Goal: Task Accomplishment & Management: Manage account settings

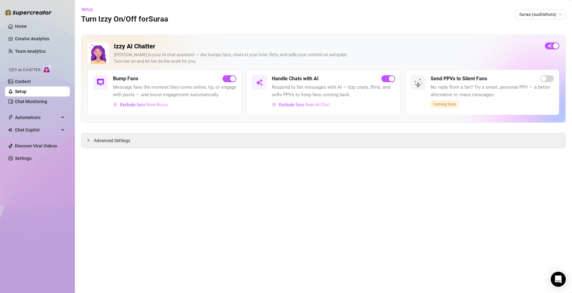
click at [27, 89] on link "Setup" at bounding box center [21, 91] width 12 height 5
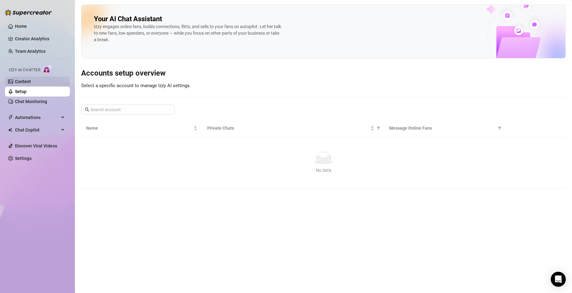
drag, startPoint x: 27, startPoint y: 80, endPoint x: 33, endPoint y: 78, distance: 6.7
click at [27, 80] on link "Content" at bounding box center [23, 81] width 16 height 5
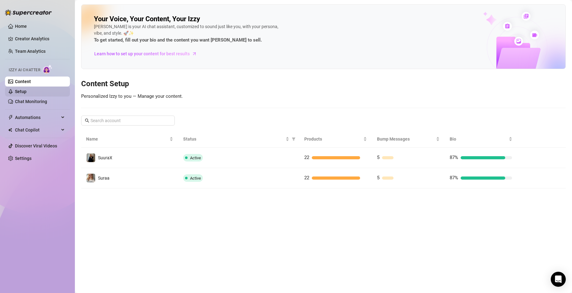
click at [20, 91] on link "Setup" at bounding box center [21, 91] width 12 height 5
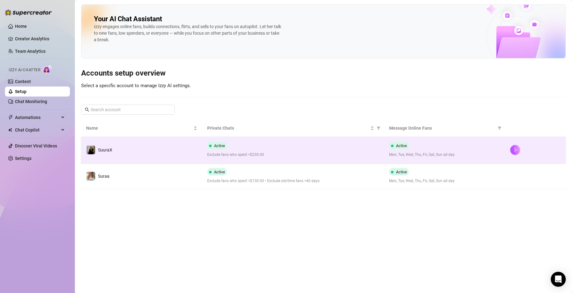
click at [250, 151] on div "Active Exclude fans who spent >$250.00" at bounding box center [293, 150] width 172 height 16
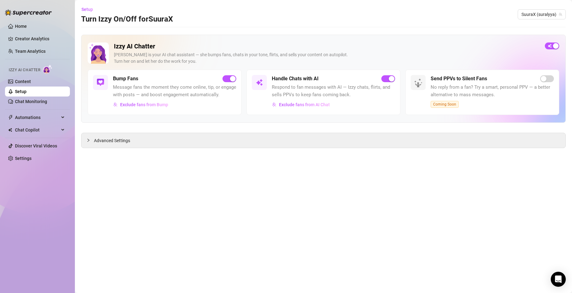
click at [117, 137] on span "Advanced Settings" at bounding box center [112, 140] width 36 height 7
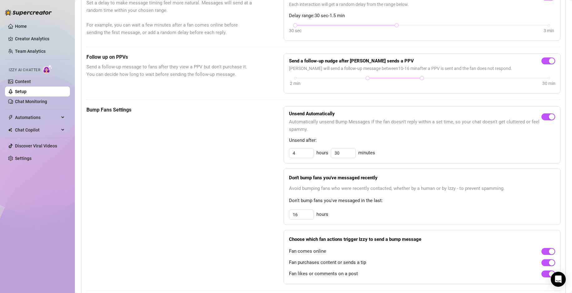
scroll to position [216, 0]
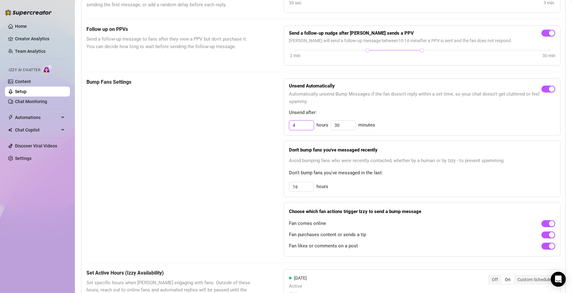
click at [306, 130] on input "4" at bounding box center [301, 124] width 24 height 9
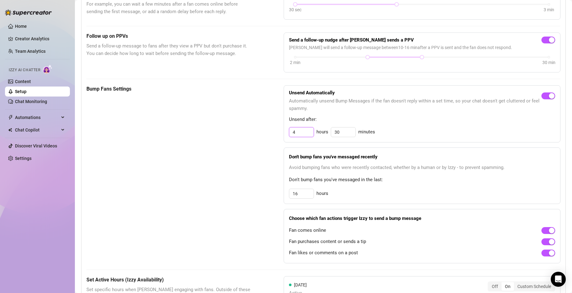
scroll to position [209, 0]
type input "5"
click at [256, 143] on div "Bump Fans Settings Unsend Automatically Automatically unsend Bump Messages if t…" at bounding box center [323, 175] width 474 height 178
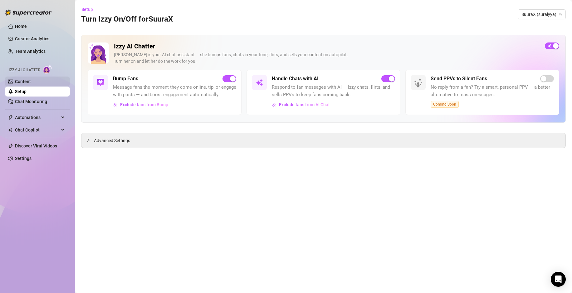
click at [31, 81] on link "Content" at bounding box center [23, 81] width 16 height 5
